Goal: Navigation & Orientation: Find specific page/section

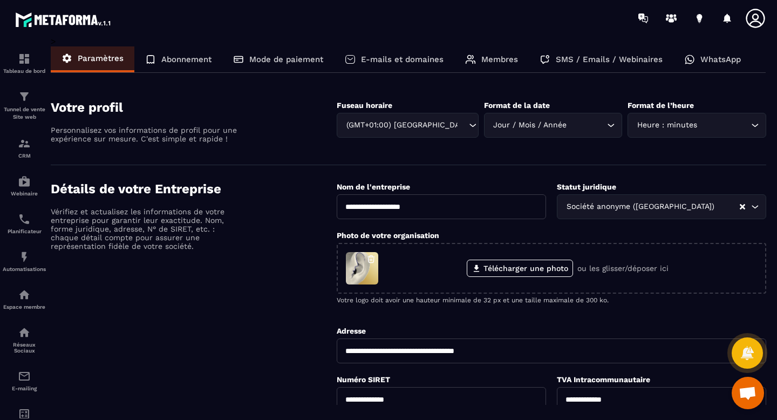
click at [198, 56] on p "Abonnement" at bounding box center [186, 60] width 50 height 10
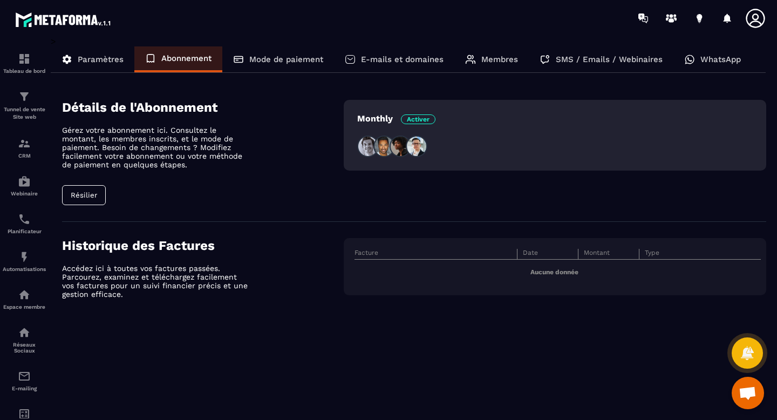
click at [300, 60] on p "Mode de paiement" at bounding box center [286, 60] width 74 height 10
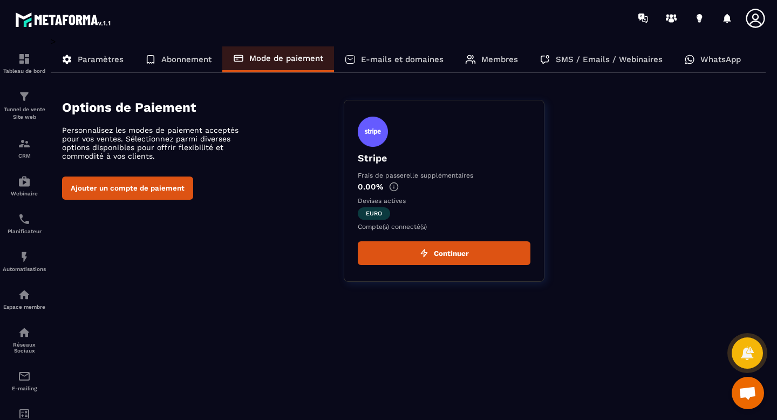
click at [404, 58] on p "E-mails et domaines" at bounding box center [402, 60] width 83 height 10
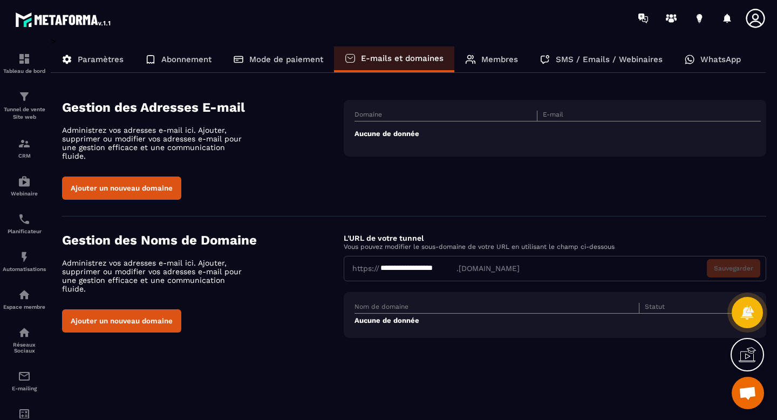
click at [499, 59] on p "Membres" at bounding box center [499, 60] width 37 height 10
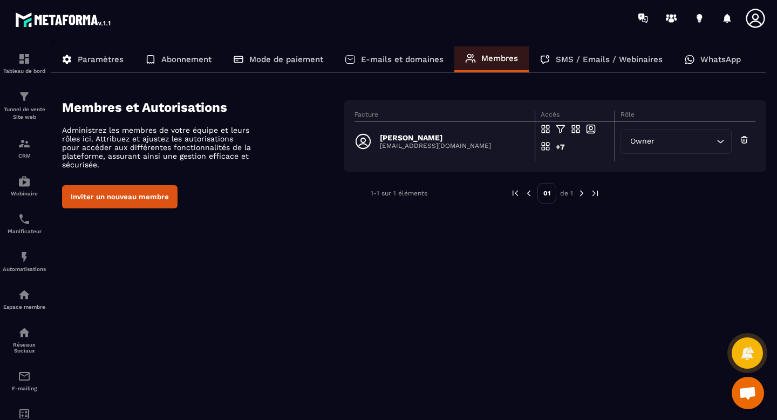
click at [619, 56] on p "SMS / Emails / Webinaires" at bounding box center [609, 60] width 107 height 10
